Goal: Task Accomplishment & Management: Use online tool/utility

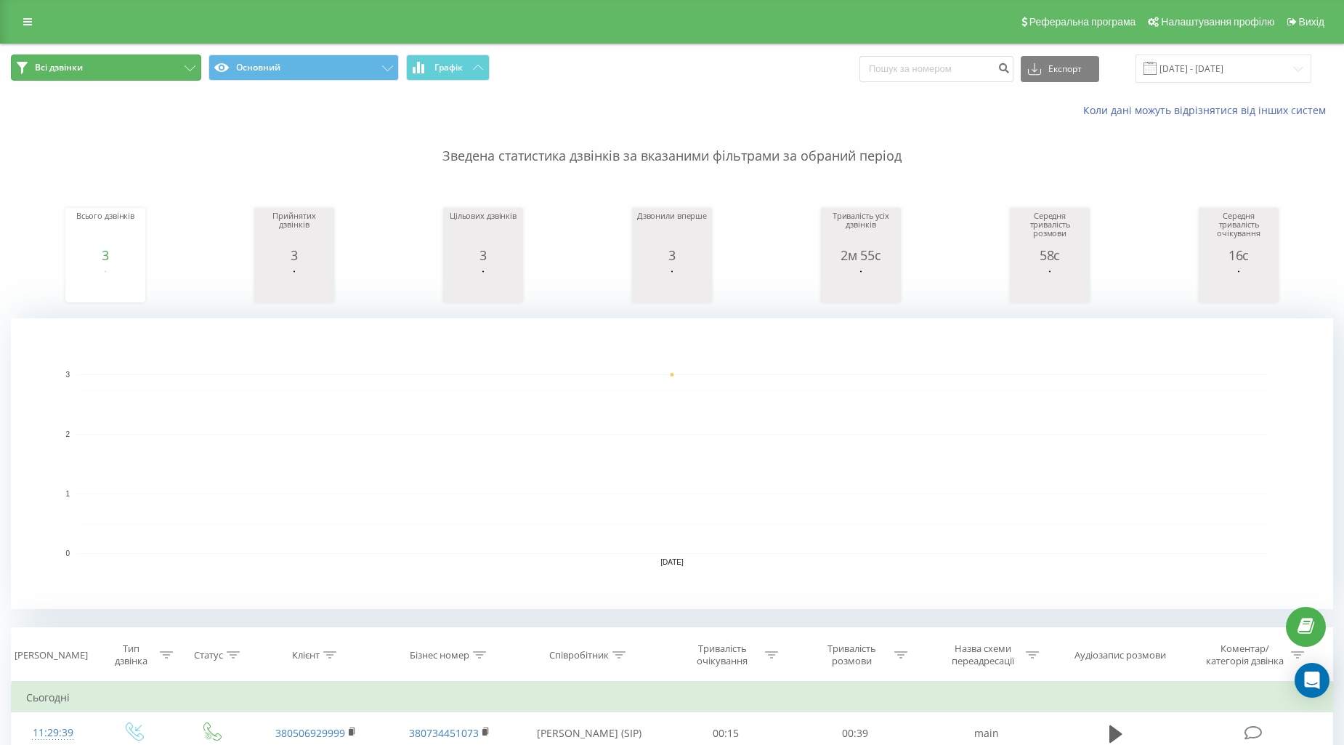
click at [165, 60] on button "Всі дзвінки" at bounding box center [106, 67] width 190 height 26
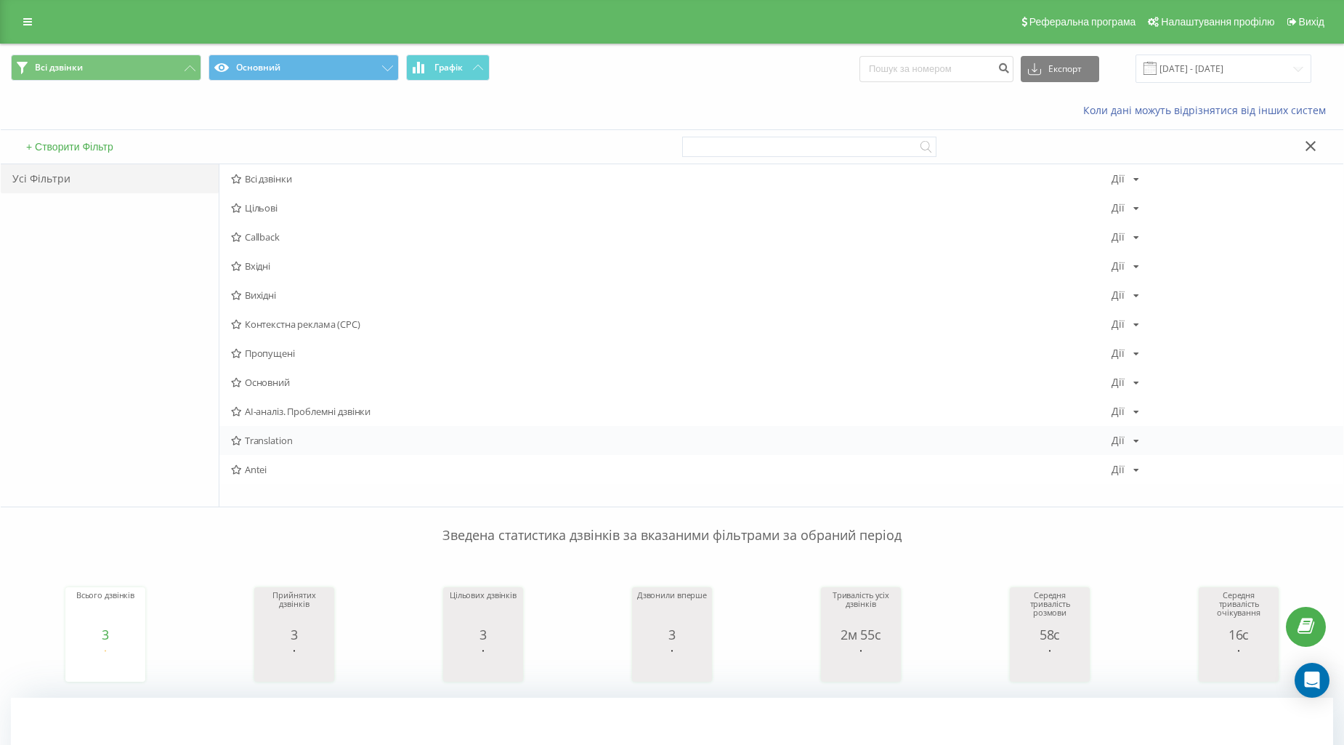
click at [266, 453] on div "Translation [PERSON_NAME] Копіювати Видалити За замовчуванням Поділитися" at bounding box center [781, 440] width 1124 height 29
click at [266, 437] on span "Translation" at bounding box center [671, 440] width 880 height 10
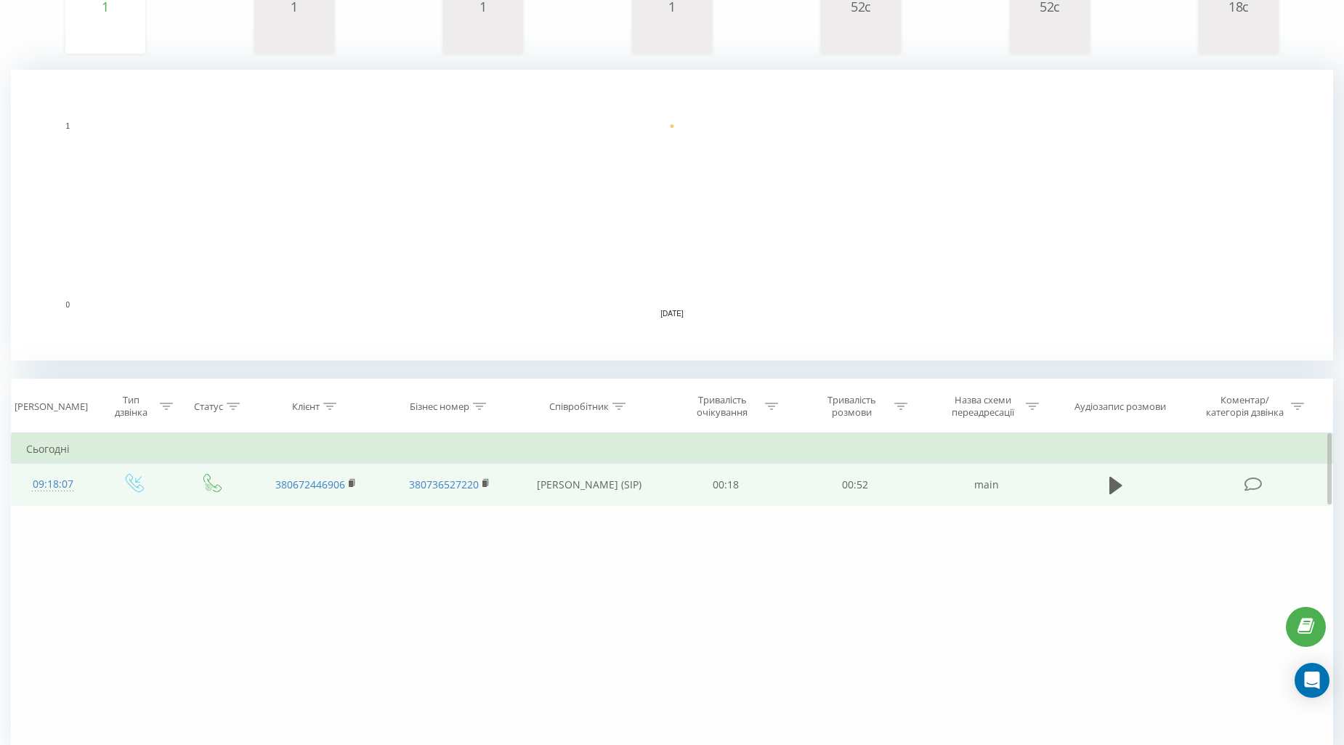
scroll to position [317, 0]
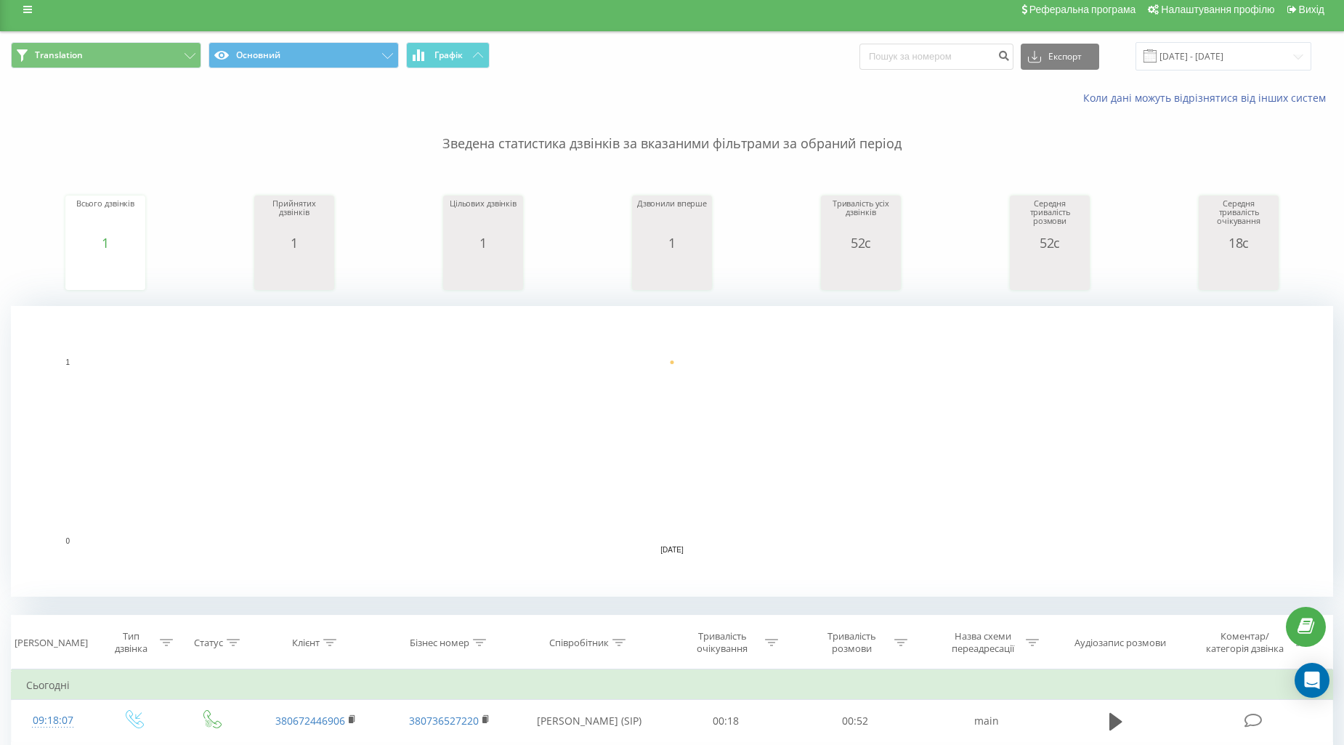
scroll to position [113, 0]
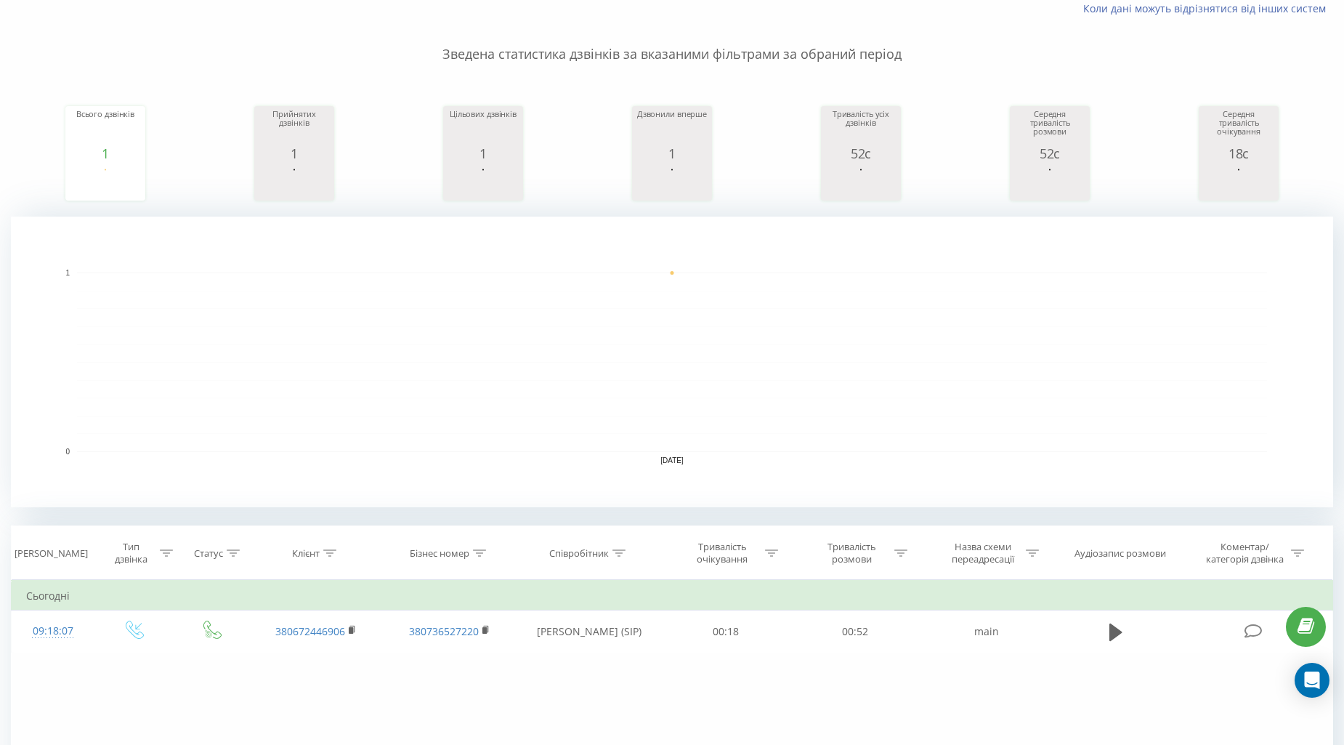
scroll to position [317, 0]
